Goal: Book appointment/travel/reservation

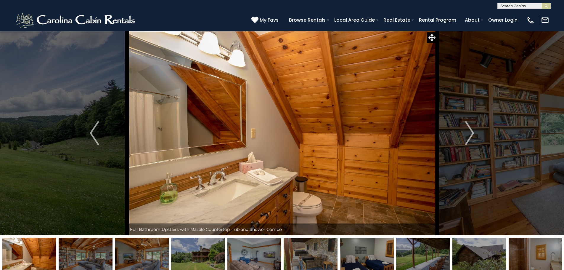
select select "**"
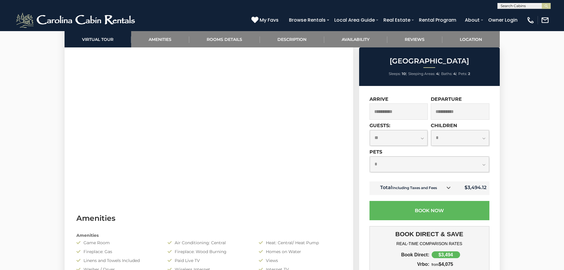
click at [175, 36] on link "Amenities" at bounding box center [160, 39] width 58 height 16
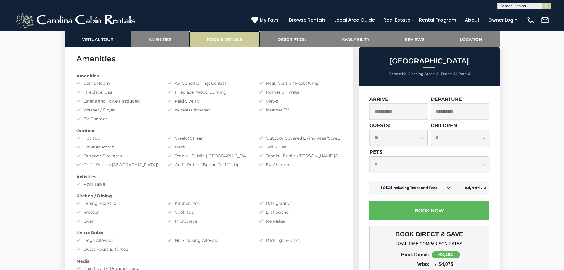
click at [207, 39] on link "Rooms Details" at bounding box center [224, 39] width 71 height 16
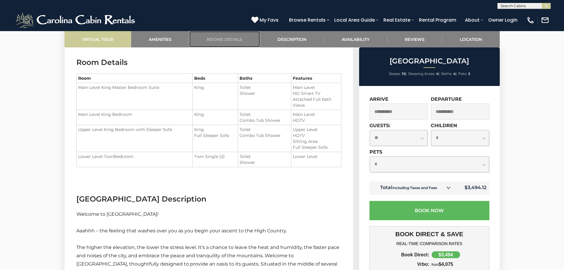
scroll to position [790, 0]
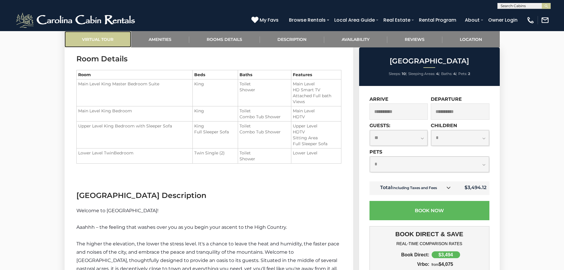
click at [112, 41] on link "Virtual Tour" at bounding box center [98, 39] width 67 height 16
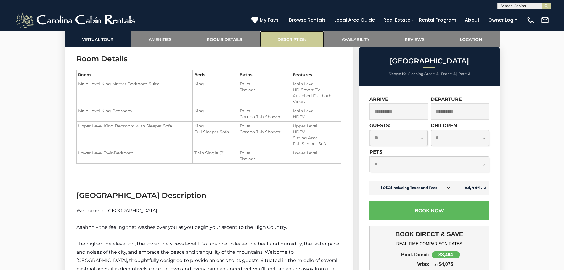
click at [296, 37] on link "Description" at bounding box center [292, 39] width 64 height 16
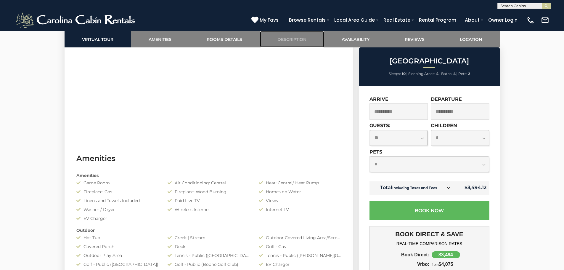
scroll to position [304, 0]
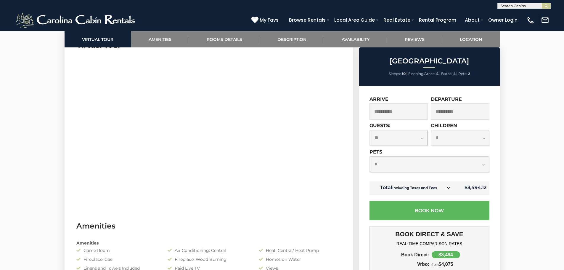
click at [345, 173] on section "Virtual Tour" at bounding box center [209, 121] width 289 height 181
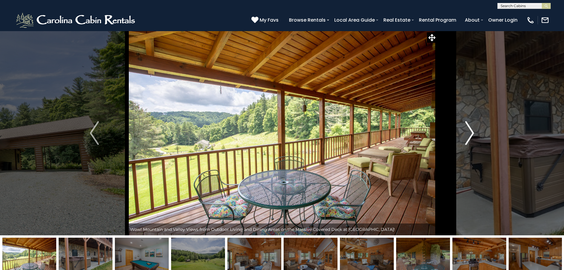
click at [467, 133] on img "Next" at bounding box center [470, 133] width 9 height 24
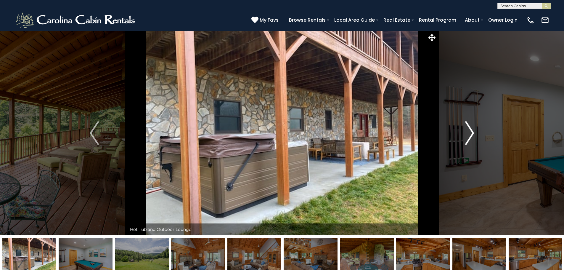
click at [457, 138] on button "Next" at bounding box center [469, 133] width 65 height 204
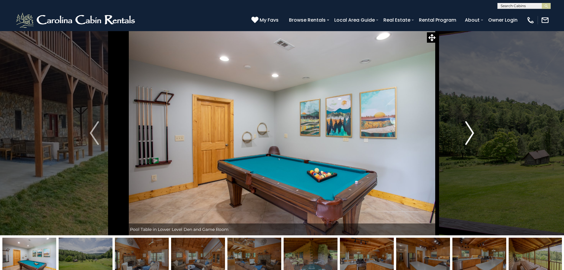
click at [462, 143] on button "Next" at bounding box center [469, 133] width 65 height 204
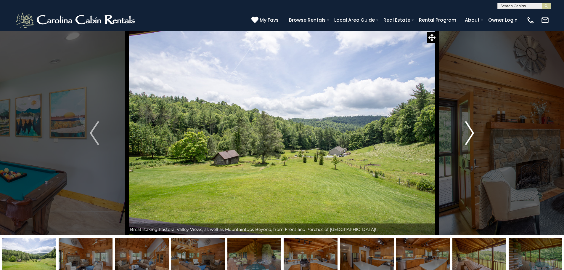
click at [462, 143] on button "Next" at bounding box center [469, 133] width 65 height 204
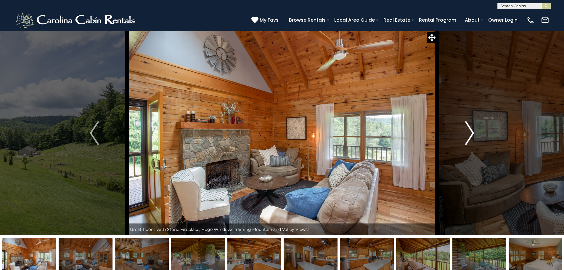
click at [462, 143] on button "Next" at bounding box center [469, 133] width 65 height 204
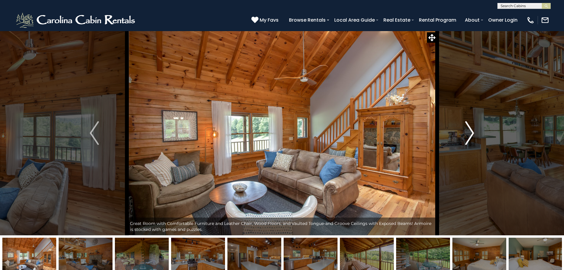
click at [467, 141] on img "Next" at bounding box center [470, 133] width 9 height 24
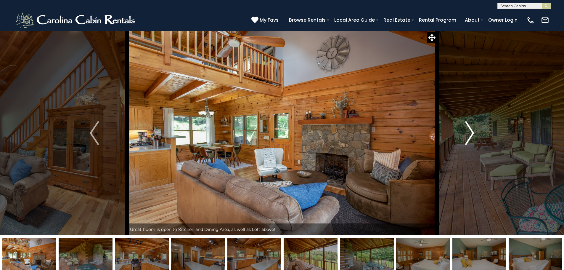
click at [467, 141] on img "Next" at bounding box center [470, 133] width 9 height 24
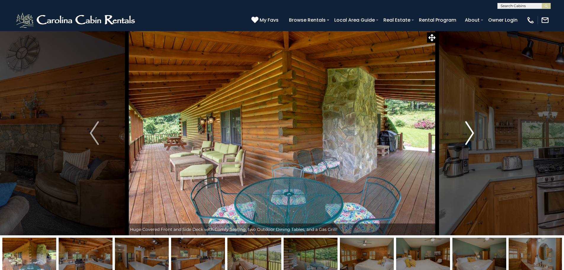
click at [467, 141] on img "Next" at bounding box center [470, 133] width 9 height 24
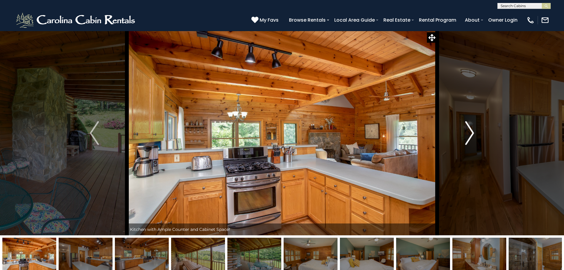
click at [467, 141] on img "Next" at bounding box center [470, 133] width 9 height 24
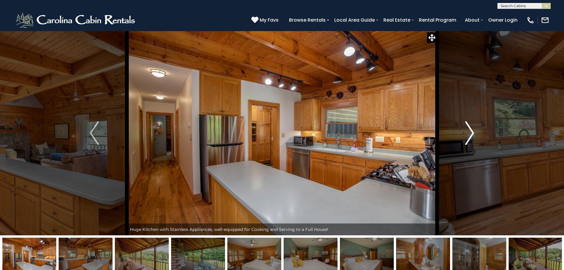
click at [467, 141] on img "Next" at bounding box center [470, 133] width 9 height 24
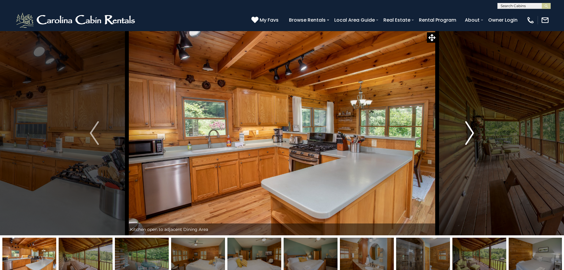
click at [467, 141] on img "Next" at bounding box center [470, 133] width 9 height 24
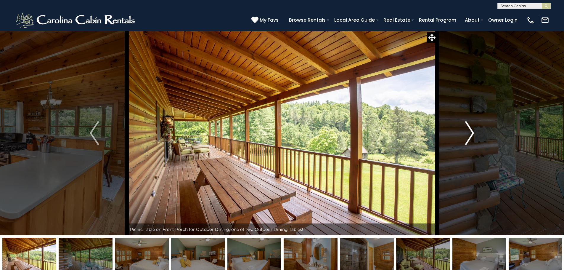
click at [467, 141] on img "Next" at bounding box center [470, 133] width 9 height 24
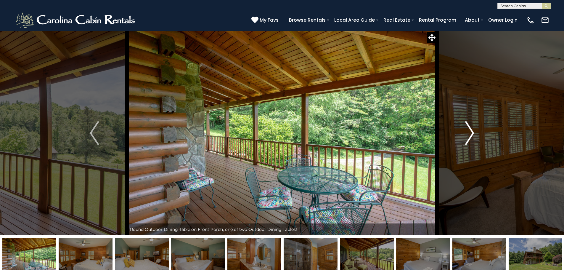
click at [467, 141] on img "Next" at bounding box center [470, 133] width 9 height 24
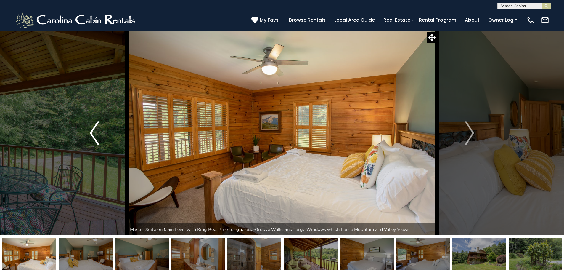
click at [101, 138] on button "Previous" at bounding box center [94, 133] width 65 height 204
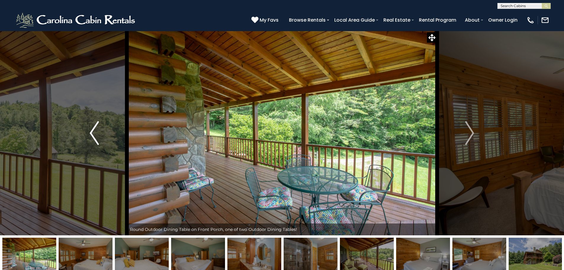
click at [101, 138] on button "Previous" at bounding box center [94, 133] width 65 height 204
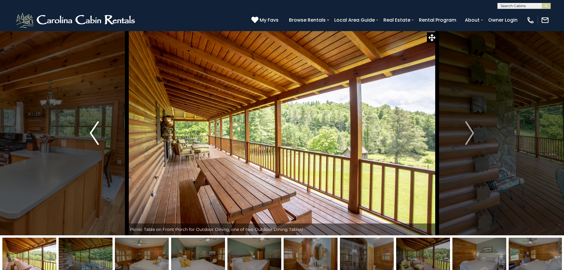
click at [101, 138] on button "Previous" at bounding box center [94, 133] width 65 height 204
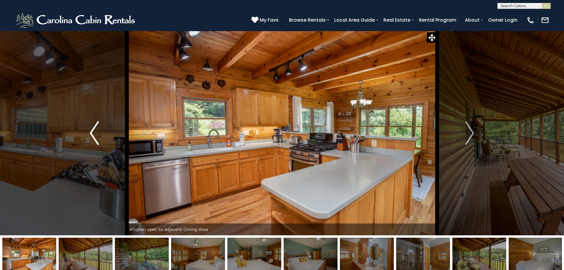
click at [101, 138] on button "Previous" at bounding box center [94, 133] width 65 height 204
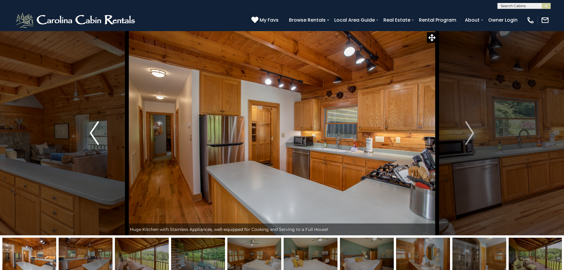
click at [101, 138] on button "Previous" at bounding box center [94, 133] width 65 height 204
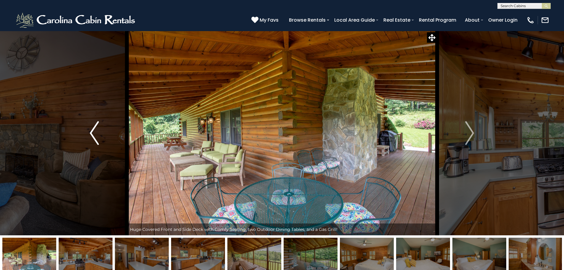
click at [101, 138] on button "Previous" at bounding box center [94, 133] width 65 height 204
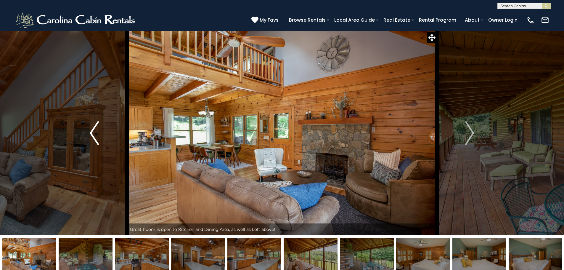
click at [101, 138] on button "Previous" at bounding box center [94, 133] width 65 height 204
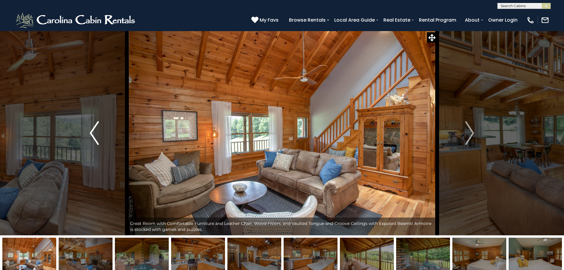
click at [101, 138] on button "Previous" at bounding box center [94, 133] width 65 height 204
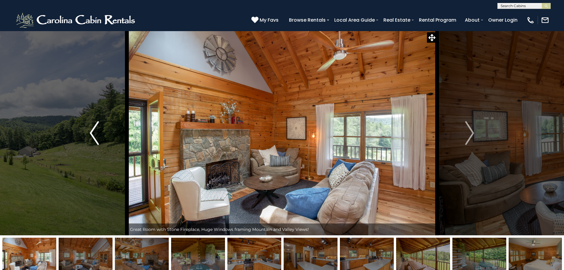
click at [101, 138] on button "Previous" at bounding box center [94, 133] width 65 height 204
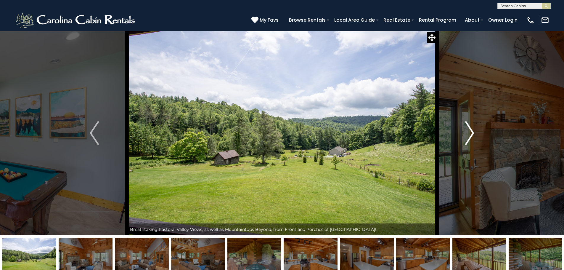
click at [473, 130] on img "Next" at bounding box center [470, 133] width 9 height 24
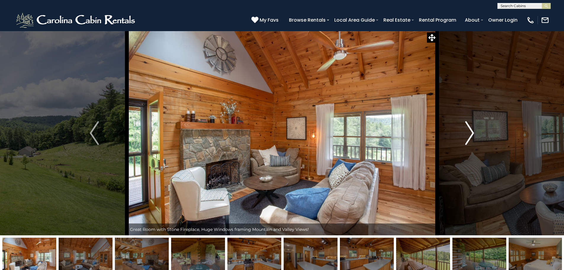
click at [473, 130] on img "Next" at bounding box center [470, 133] width 9 height 24
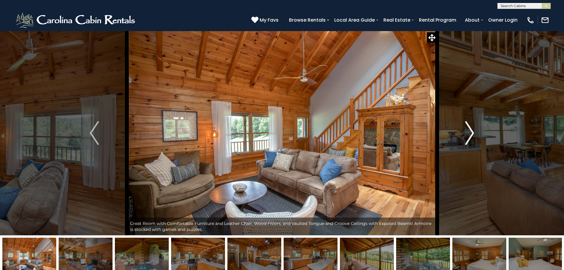
click at [473, 130] on img "Next" at bounding box center [470, 133] width 9 height 24
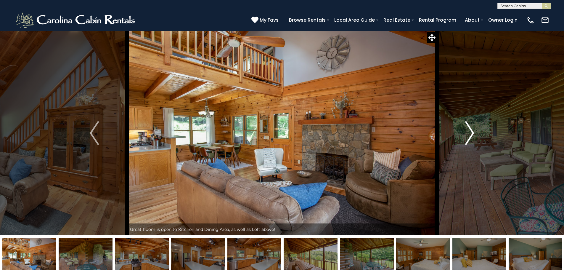
click at [473, 130] on img "Next" at bounding box center [470, 133] width 9 height 24
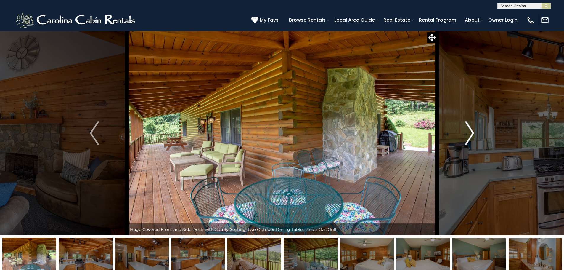
click at [473, 130] on img "Next" at bounding box center [470, 133] width 9 height 24
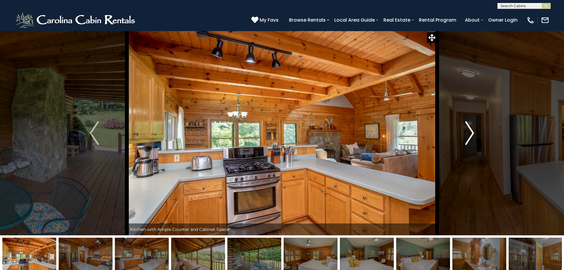
click at [473, 130] on img "Next" at bounding box center [470, 133] width 9 height 24
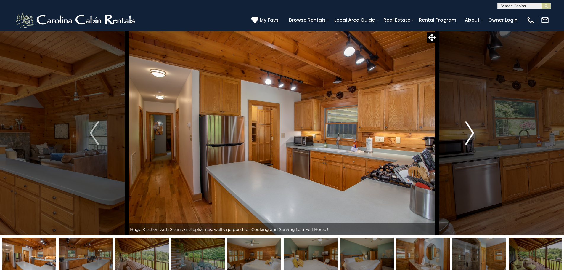
click at [473, 130] on img "Next" at bounding box center [470, 133] width 9 height 24
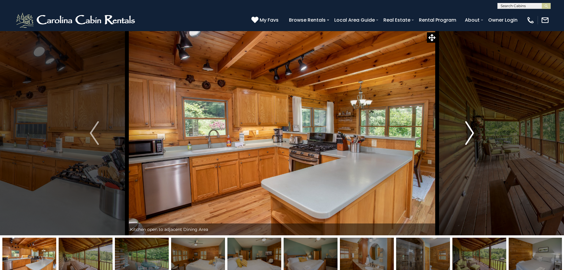
click at [473, 130] on img "Next" at bounding box center [470, 133] width 9 height 24
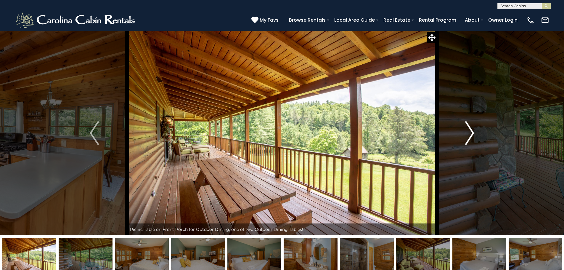
click at [473, 130] on img "Next" at bounding box center [470, 133] width 9 height 24
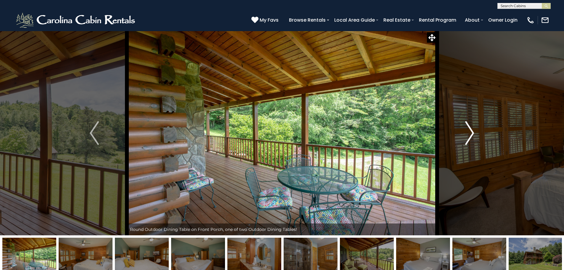
click at [473, 130] on img "Next" at bounding box center [470, 133] width 9 height 24
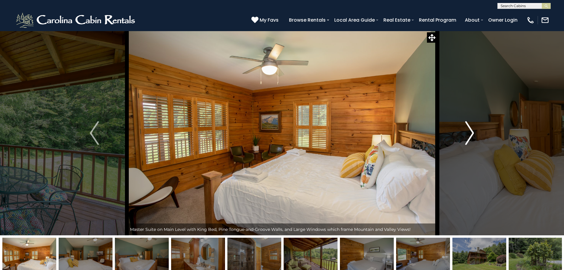
click at [473, 130] on img "Next" at bounding box center [470, 133] width 9 height 24
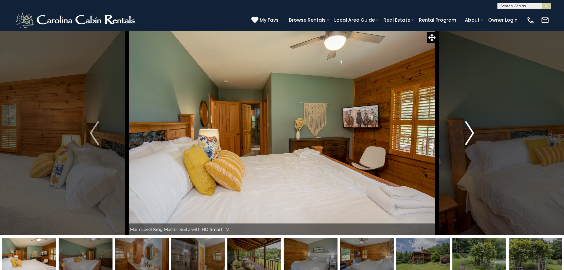
click at [473, 130] on img "Next" at bounding box center [470, 133] width 9 height 24
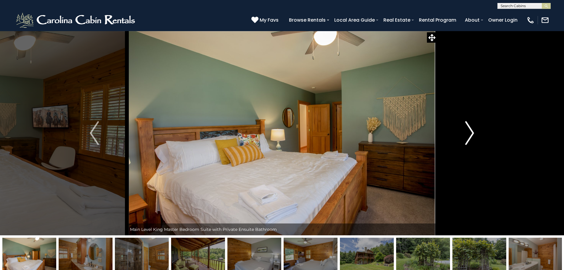
click at [473, 130] on img "Next" at bounding box center [470, 133] width 9 height 24
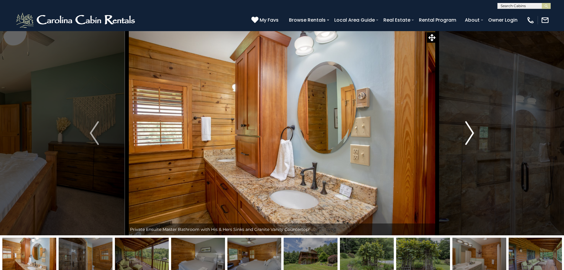
click at [473, 130] on img "Next" at bounding box center [470, 133] width 9 height 24
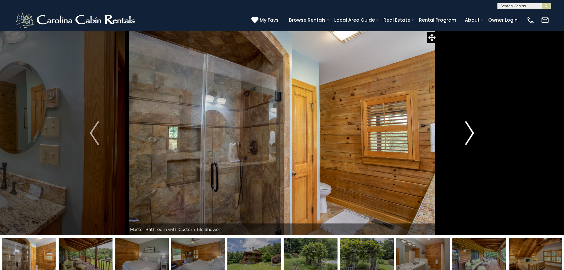
click at [473, 130] on img "Next" at bounding box center [470, 133] width 9 height 24
